Goal: Information Seeking & Learning: Learn about a topic

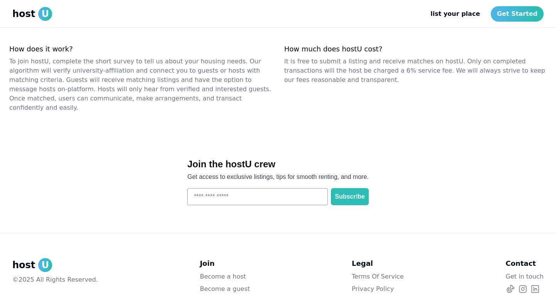
scroll to position [980, 0]
click at [537, 285] on icon at bounding box center [535, 289] width 8 height 8
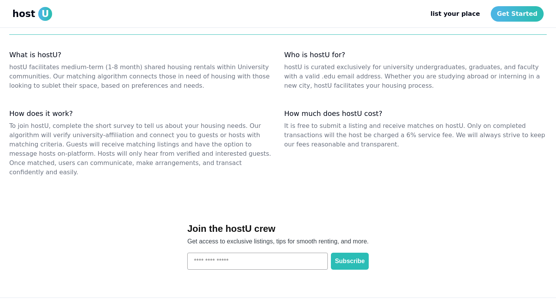
scroll to position [980, 0]
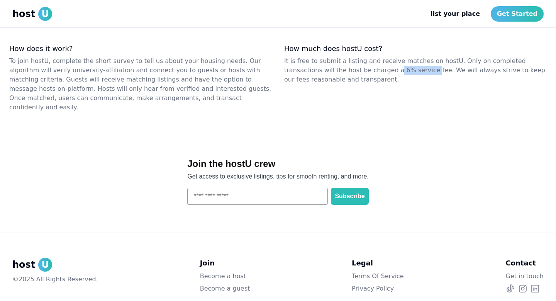
drag, startPoint x: 356, startPoint y: 62, endPoint x: 391, endPoint y: 63, distance: 35.5
click at [391, 63] on dd "It is free to submit a listing and receive matches on hostU. Only on completed …" at bounding box center [415, 70] width 262 height 28
click at [395, 85] on div "How much does hostU cost? It is free to submit a listing and receive matches on…" at bounding box center [415, 78] width 262 height 68
